Goal: Information Seeking & Learning: Learn about a topic

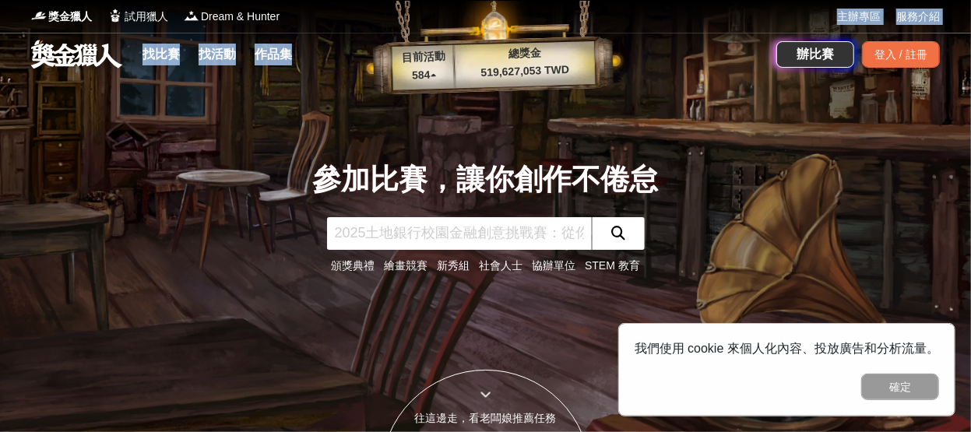
drag, startPoint x: 714, startPoint y: 54, endPoint x: 789, endPoint y: -59, distance: 136.4
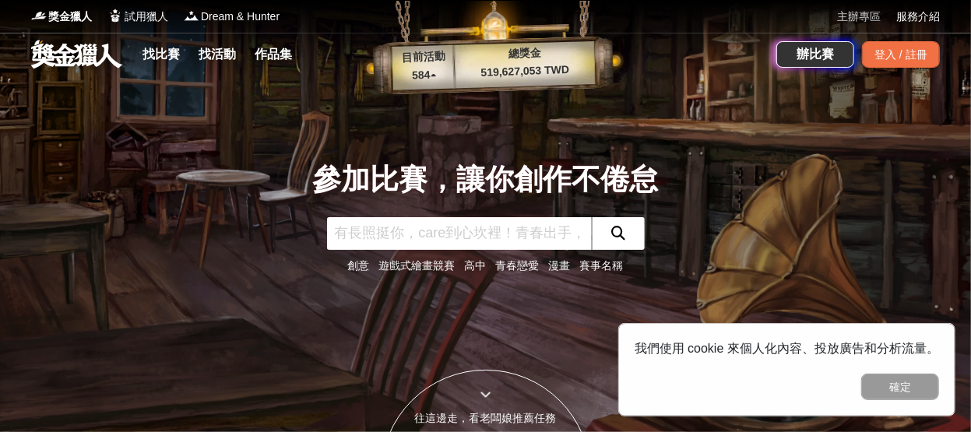
click at [838, 9] on link "主辦專區" at bounding box center [859, 17] width 44 height 16
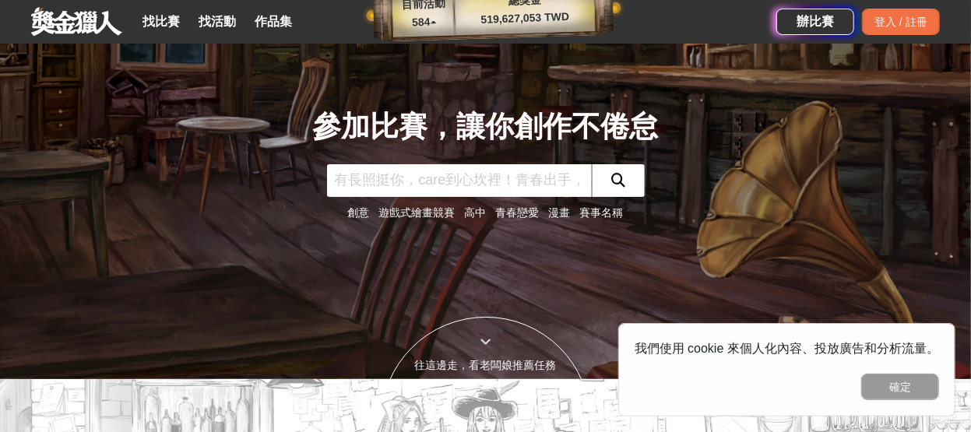
scroll to position [78, 0]
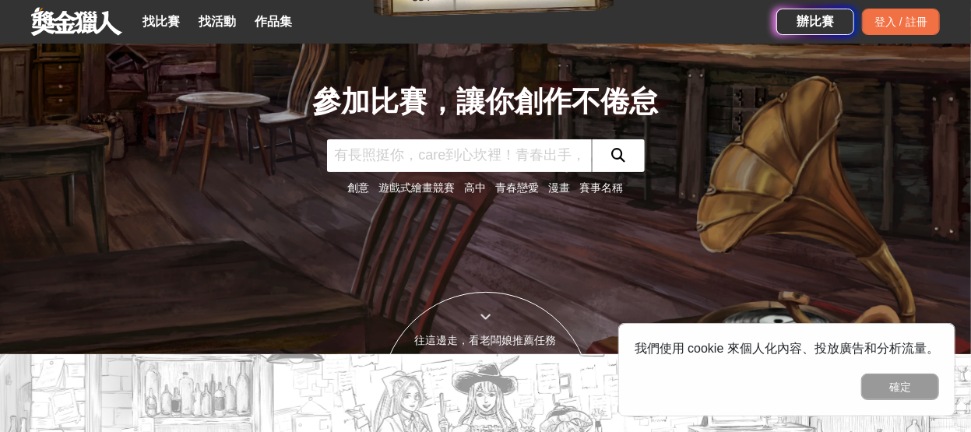
drag, startPoint x: 173, startPoint y: 0, endPoint x: 395, endPoint y: 79, distance: 235.6
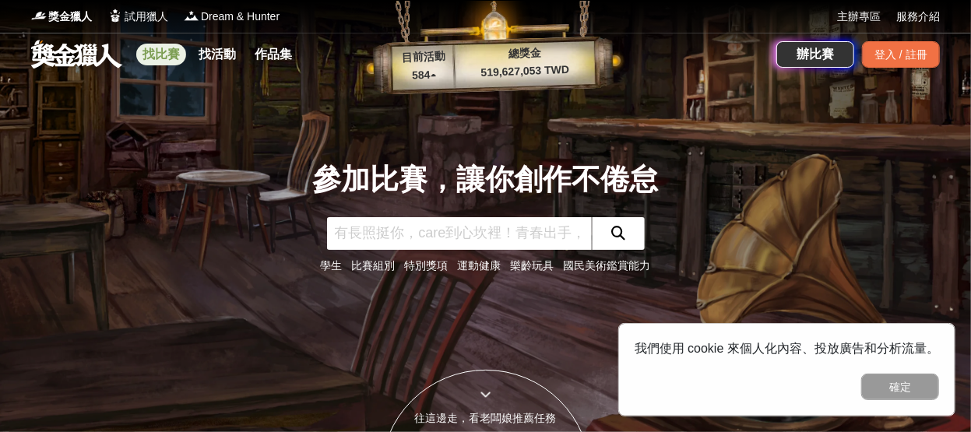
click at [160, 54] on link "找比賽" at bounding box center [161, 55] width 50 height 22
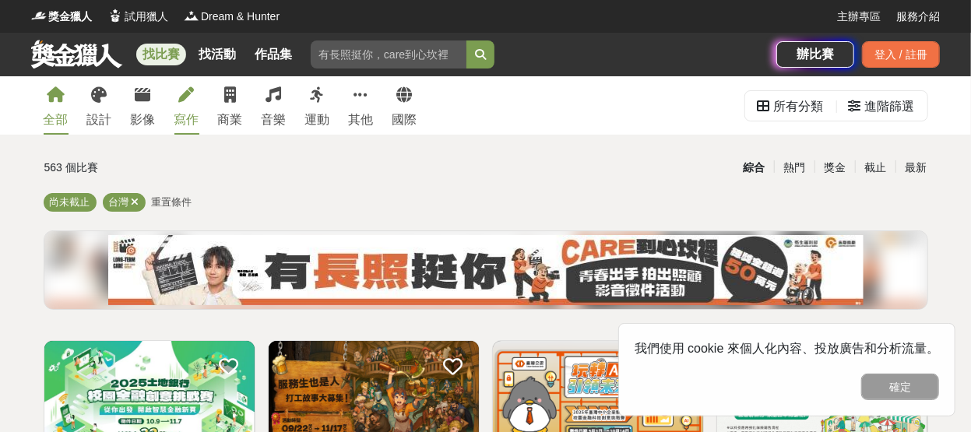
drag, startPoint x: 188, startPoint y: 108, endPoint x: 177, endPoint y: 114, distance: 12.6
click at [188, 108] on link "寫作" at bounding box center [186, 105] width 25 height 58
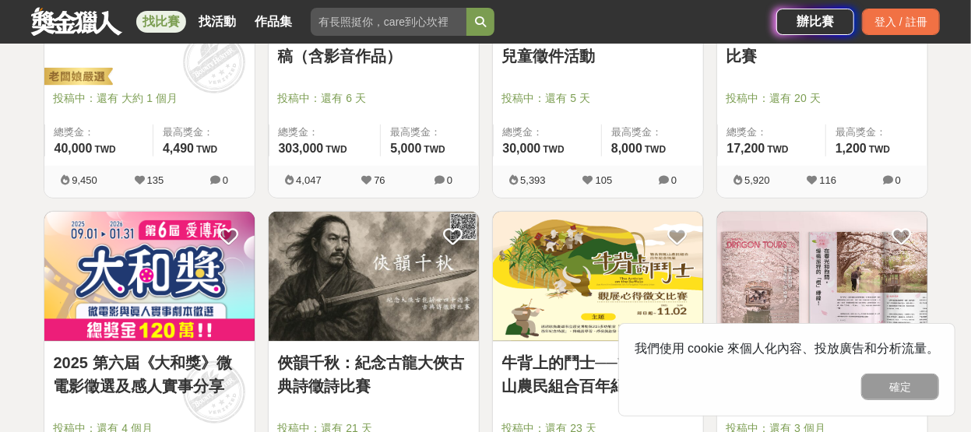
scroll to position [467, 0]
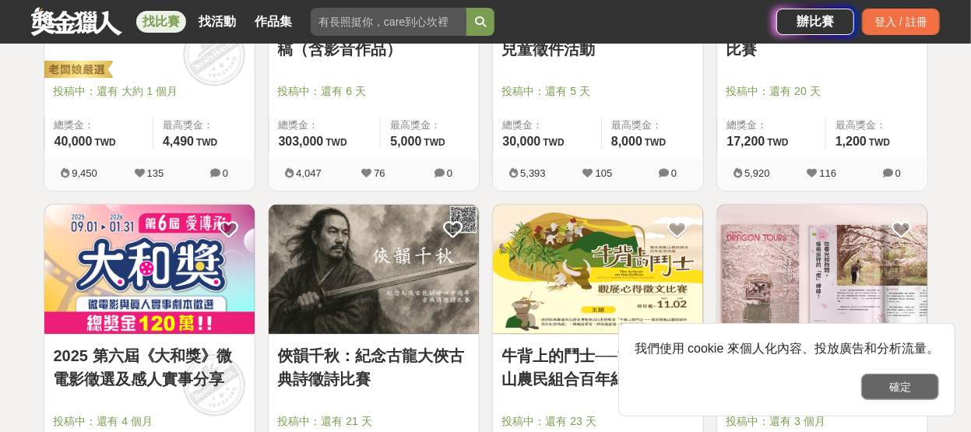
click at [882, 378] on button "確定" at bounding box center [900, 387] width 78 height 26
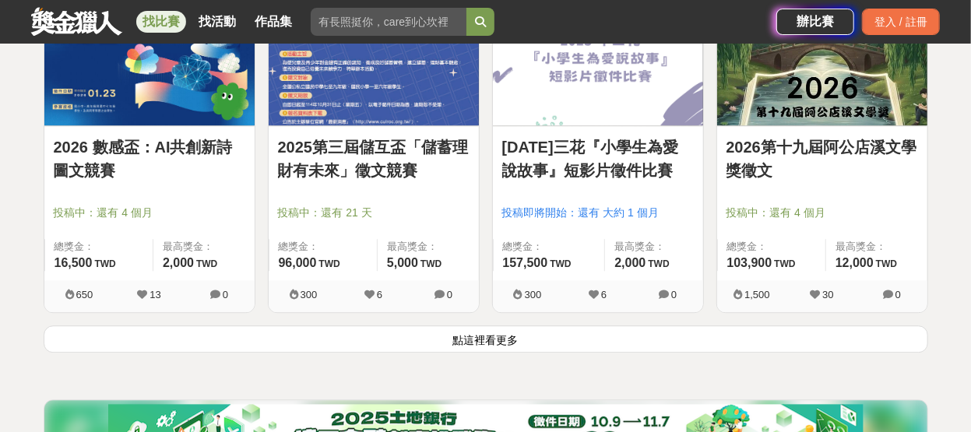
scroll to position [2102, 0]
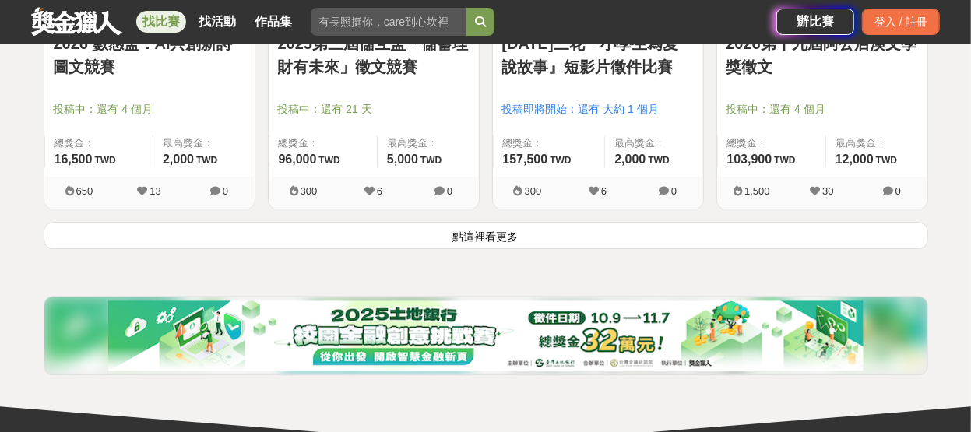
click at [483, 227] on button "點這裡看更多" at bounding box center [486, 235] width 884 height 27
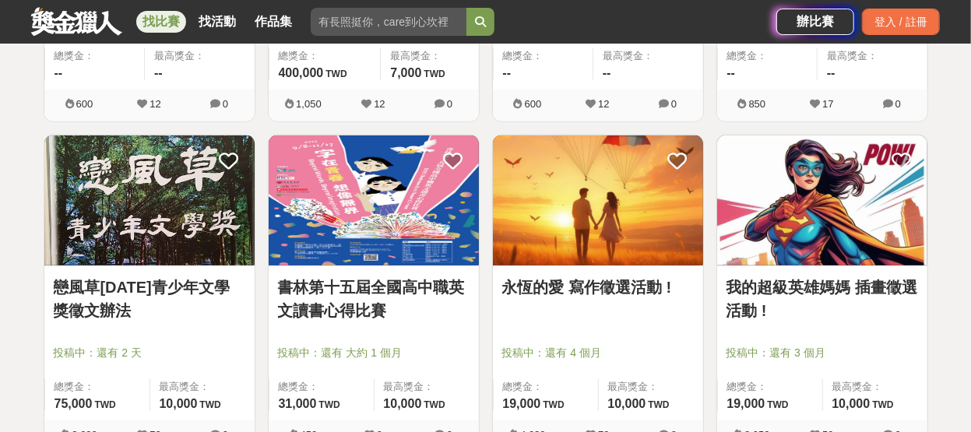
scroll to position [3892, 0]
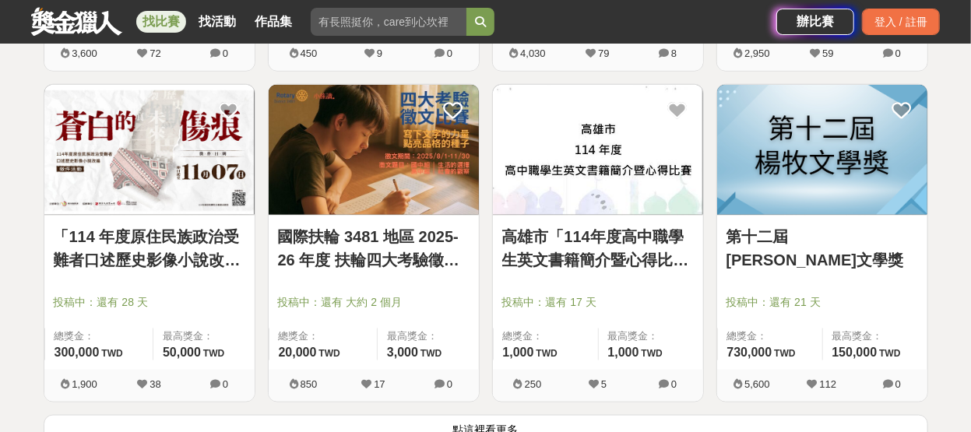
click at [878, 163] on img at bounding box center [822, 150] width 210 height 130
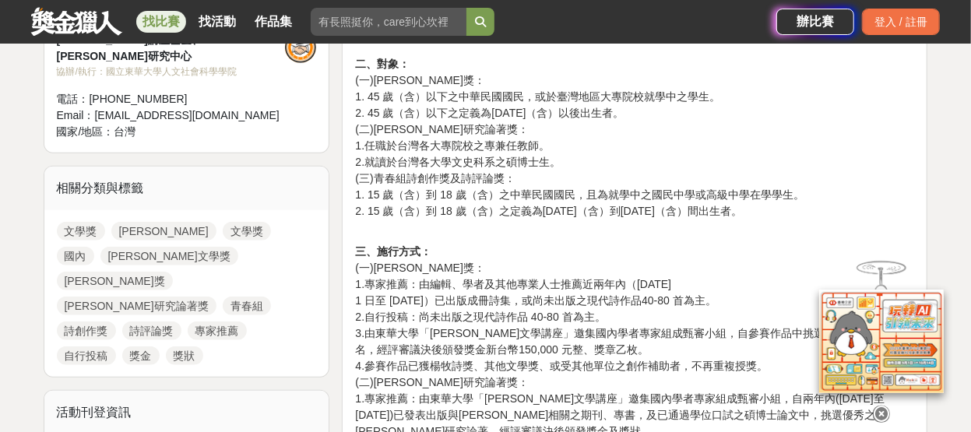
scroll to position [623, 0]
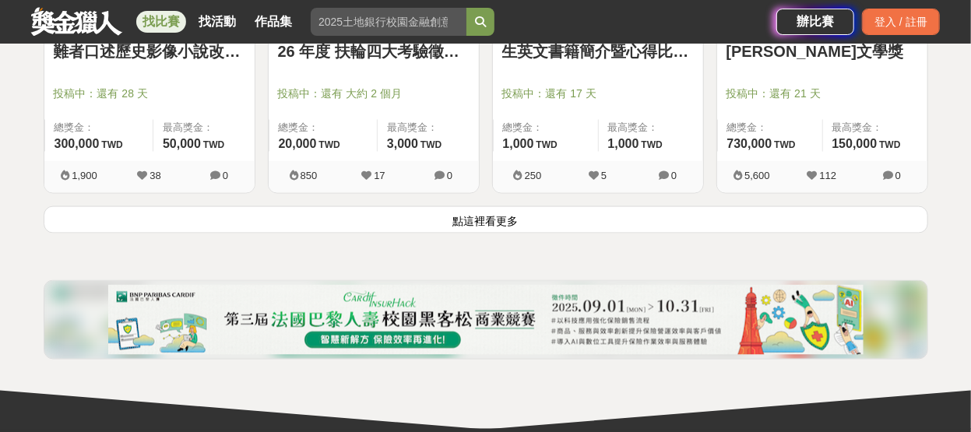
scroll to position [4125, 0]
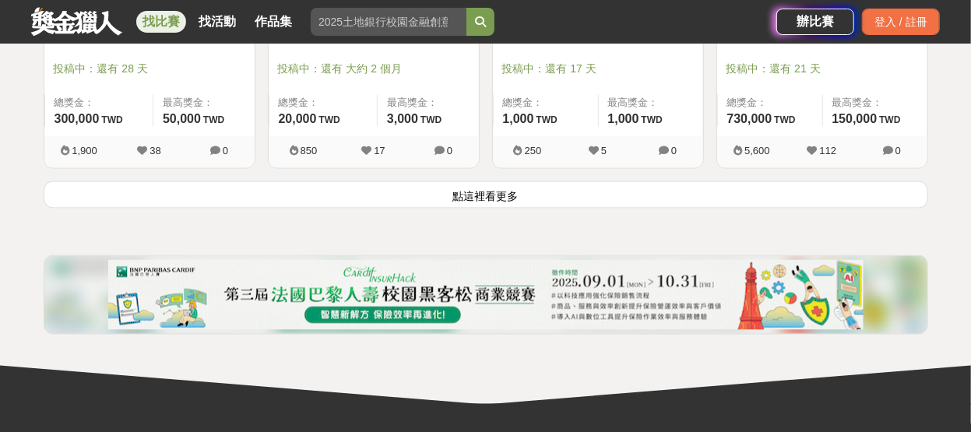
click at [476, 193] on button "點這裡看更多" at bounding box center [486, 194] width 884 height 27
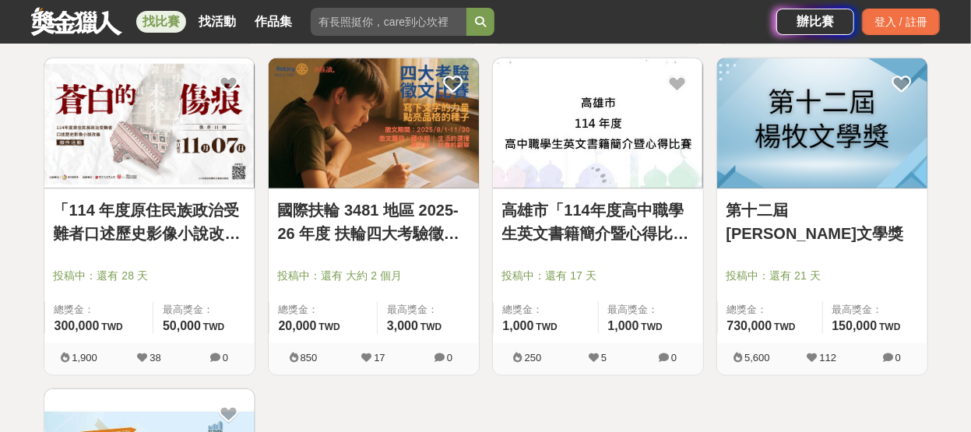
scroll to position [3892, 0]
